Goal: Find contact information: Find contact information

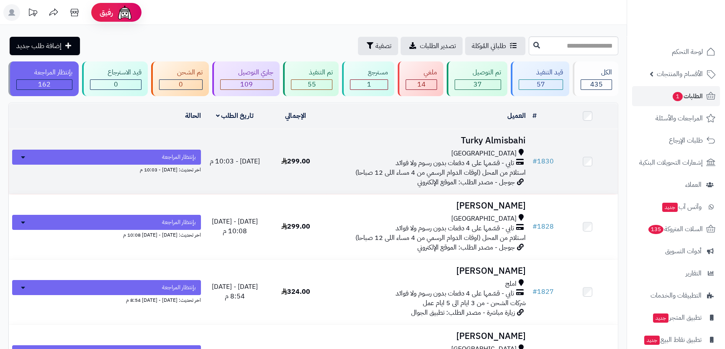
click at [380, 150] on div "جدة" at bounding box center [427, 154] width 196 height 10
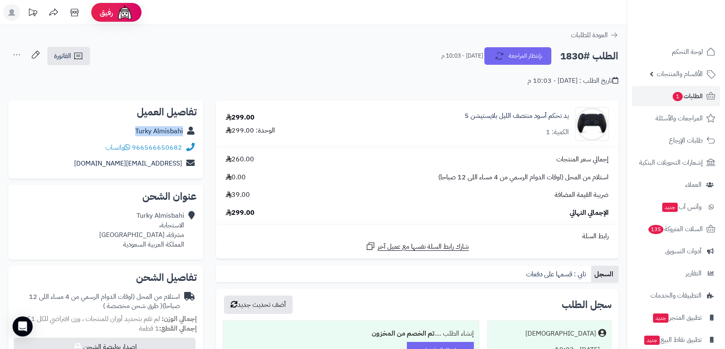
drag, startPoint x: 137, startPoint y: 133, endPoint x: 185, endPoint y: 134, distance: 47.7
click at [185, 134] on div "Turky Almisbahi" at bounding box center [106, 131] width 182 height 16
copy div "Turky Almisbahi"
drag, startPoint x: 183, startPoint y: 146, endPoint x: 179, endPoint y: 146, distance: 4.3
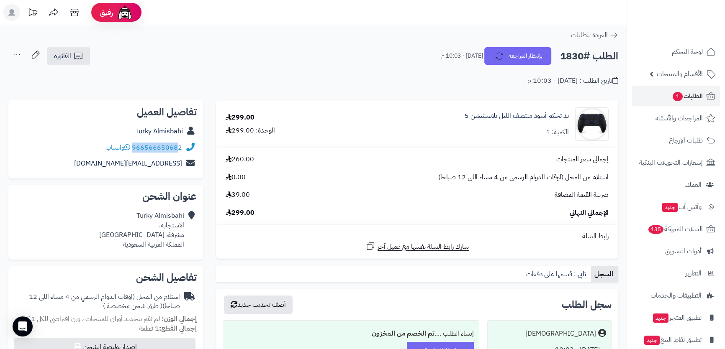
click at [179, 146] on div "966566650682 واتساب" at bounding box center [106, 148] width 182 height 16
copy div "96656665068"
click at [144, 215] on div "Turky Almisbahi الاستجابة، مشرفة، جدة المملكة العربية السعودية" at bounding box center [141, 230] width 85 height 38
drag, startPoint x: 144, startPoint y: 215, endPoint x: 143, endPoint y: 223, distance: 8.5
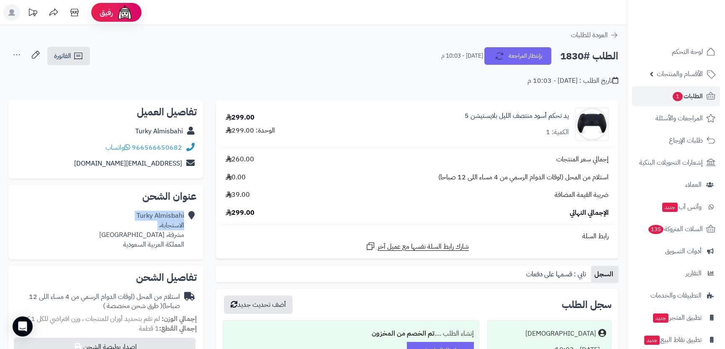
click at [143, 223] on div "Turky Almisbahi الاستجابة، مشرفة، جدة المملكة العربية السعودية" at bounding box center [141, 230] width 85 height 38
copy div "Turky Almisbahi الاستجابة،"
drag, startPoint x: 97, startPoint y: 164, endPoint x: 193, endPoint y: 171, distance: 95.7
click at [193, 171] on div "turky347tu@gmail.com" at bounding box center [106, 164] width 182 height 16
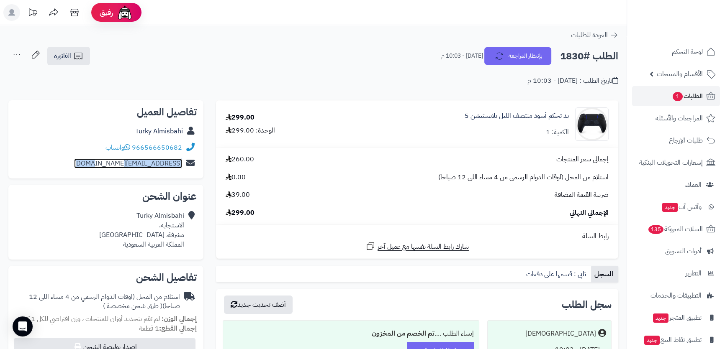
copy div "turky347tu@gmail.com"
